Goal: Information Seeking & Learning: Understand process/instructions

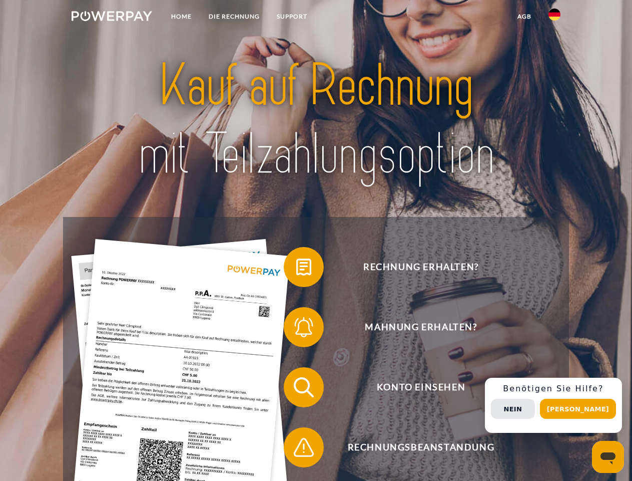
click at [112, 18] on img at bounding box center [112, 16] width 81 height 10
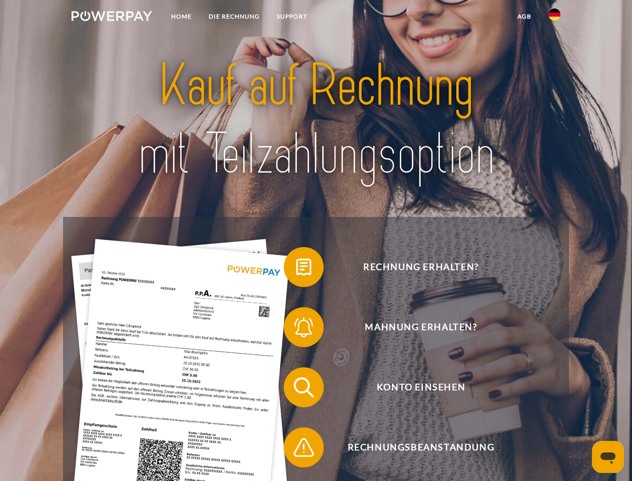
click at [555, 18] on img at bounding box center [555, 15] width 12 height 12
click at [524, 17] on link "agb" at bounding box center [524, 17] width 31 height 18
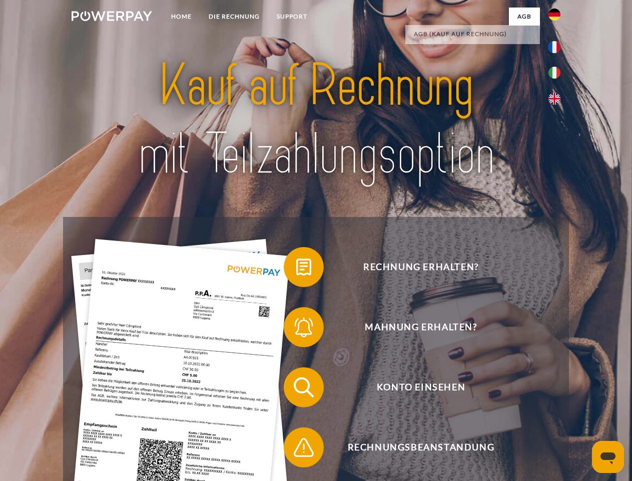
click at [296, 269] on span at bounding box center [289, 267] width 50 height 50
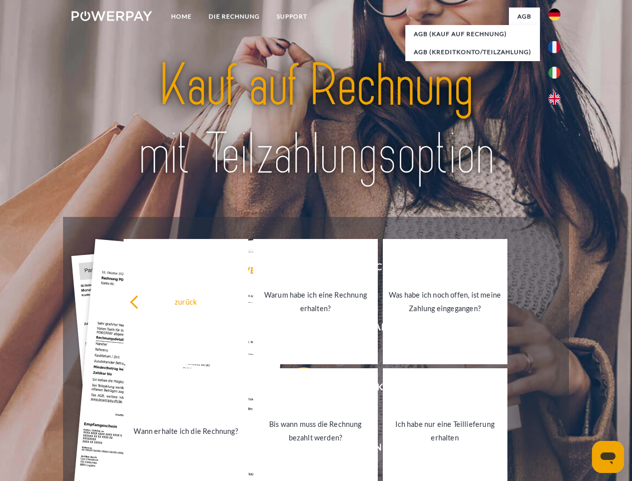
click at [296, 329] on link "Warum habe ich eine Rechnung erhalten?" at bounding box center [315, 301] width 125 height 125
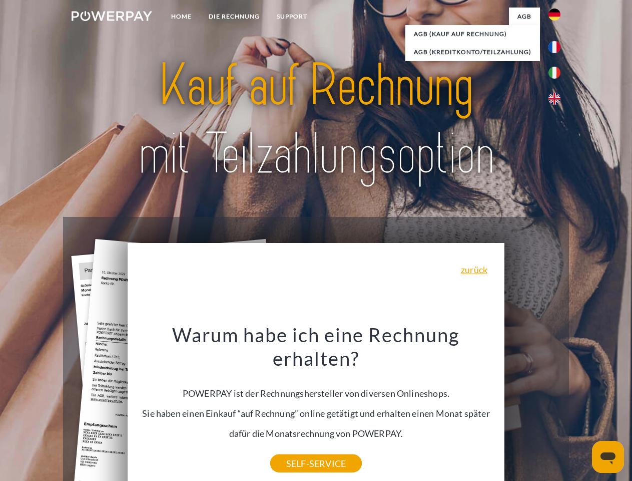
click at [296, 389] on div "Warum habe ich eine Rechnung erhalten? POWERPAY ist der Rechnungshersteller von…" at bounding box center [316, 392] width 365 height 141
click at [296, 449] on div "Warum habe ich eine Rechnung erhalten? POWERPAY ist der Rechnungshersteller von…" at bounding box center [316, 392] width 365 height 141
click at [557, 405] on div "Rechnung erhalten? Mahnung erhalten? Konto einsehen" at bounding box center [316, 417] width 506 height 400
click at [533, 407] on span "Konto einsehen" at bounding box center [420, 387] width 245 height 40
click at [582, 409] on header "Home DIE RECHNUNG SUPPORT" at bounding box center [316, 345] width 632 height 691
